Goal: Navigation & Orientation: Find specific page/section

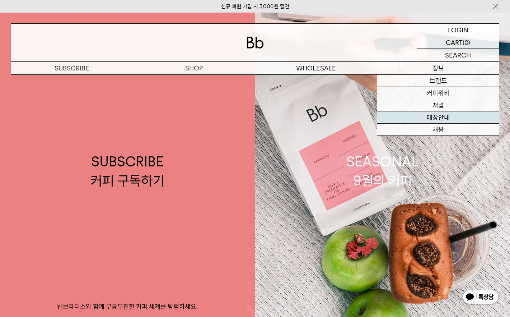
click at [443, 117] on link "매장안내" at bounding box center [438, 117] width 122 height 12
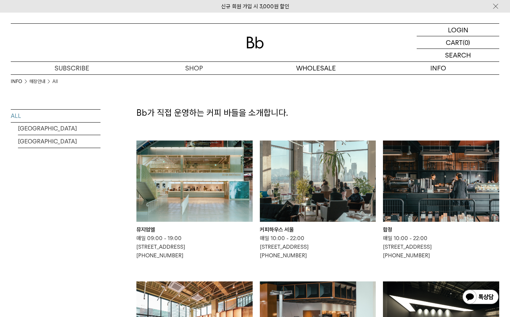
click at [283, 229] on div "커피하우스 서울" at bounding box center [318, 229] width 116 height 9
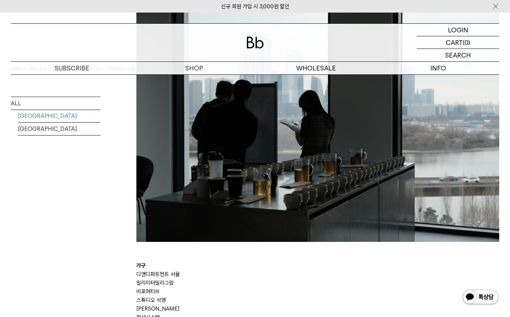
scroll to position [1185, 0]
